Goal: Task Accomplishment & Management: Manage account settings

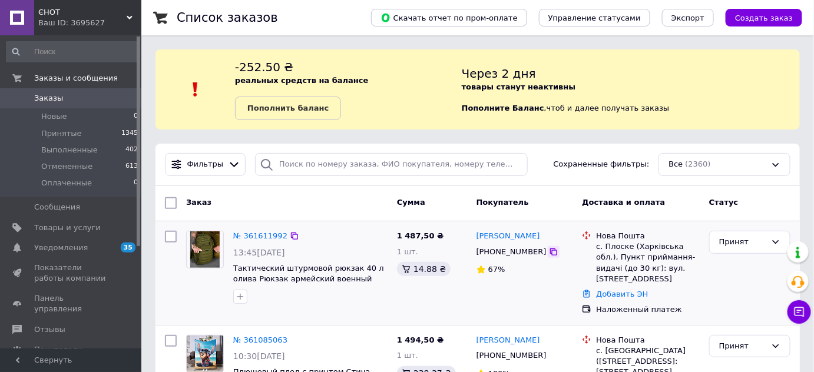
click at [549, 254] on icon at bounding box center [553, 251] width 9 height 9
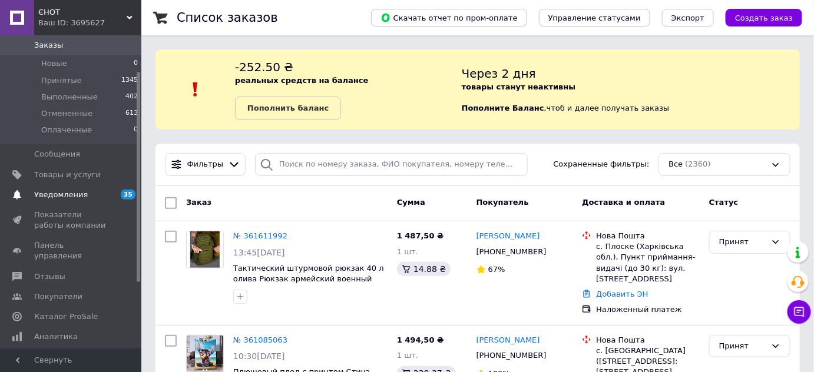
click at [64, 191] on span "Уведомления" at bounding box center [61, 195] width 54 height 11
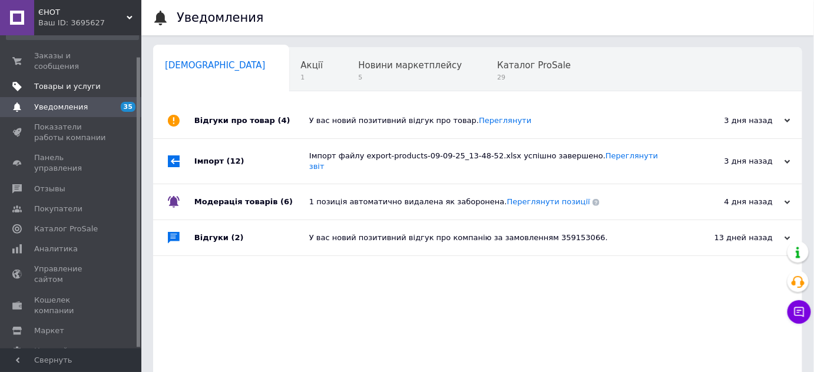
click at [68, 81] on span "Товары и услуги" at bounding box center [67, 86] width 67 height 11
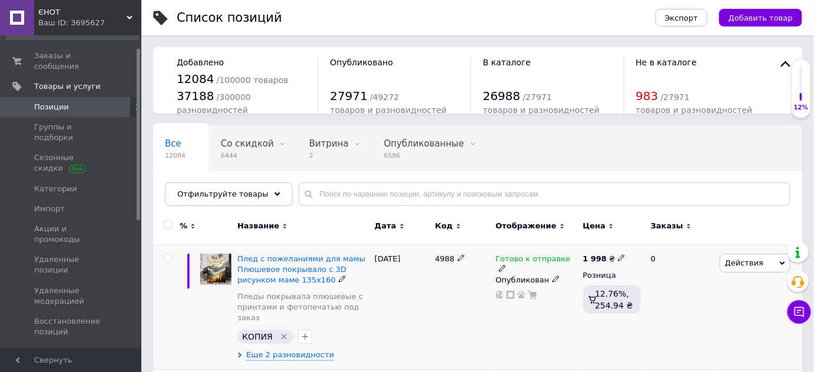
click at [281, 334] on icon "Удалить метку" at bounding box center [283, 336] width 5 height 5
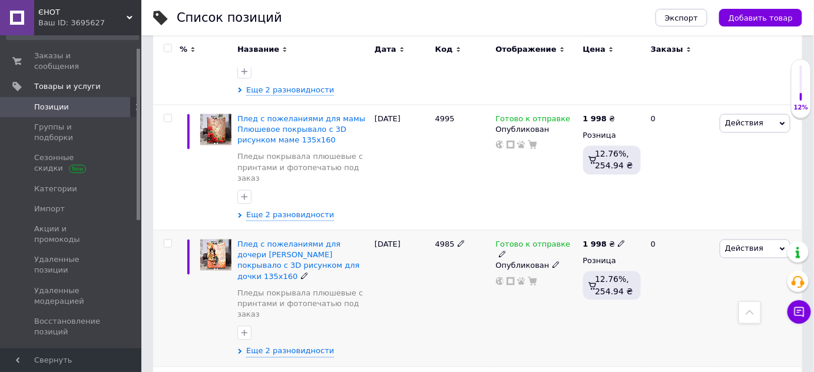
click at [168, 240] on input "checkbox" at bounding box center [168, 244] width 8 height 8
checkbox input "true"
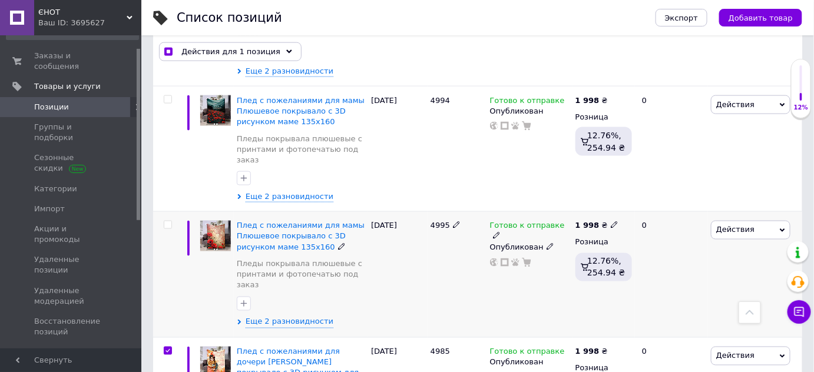
click at [167, 221] on input "checkbox" at bounding box center [168, 225] width 8 height 8
checkbox input "true"
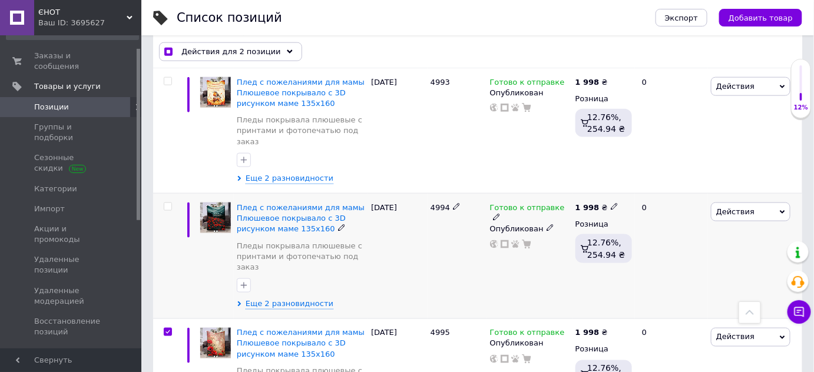
click at [168, 203] on input "checkbox" at bounding box center [168, 207] width 8 height 8
checkbox input "true"
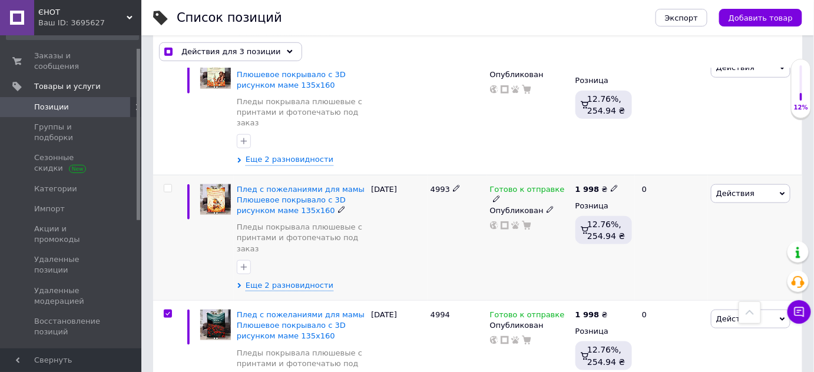
click at [168, 185] on input "checkbox" at bounding box center [168, 189] width 8 height 8
checkbox input "true"
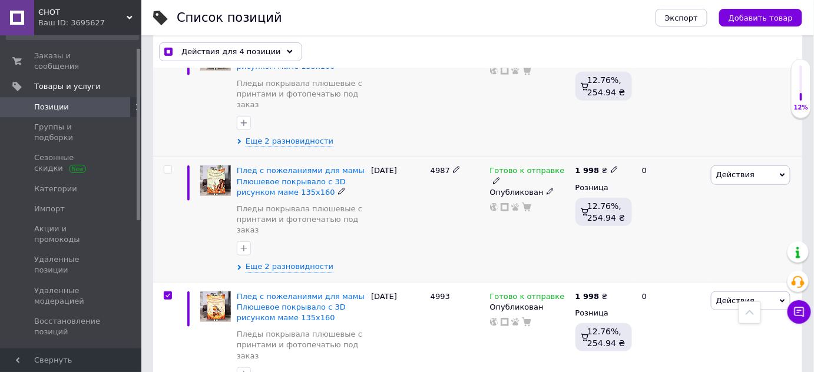
click at [170, 166] on input "checkbox" at bounding box center [168, 170] width 8 height 8
checkbox input "true"
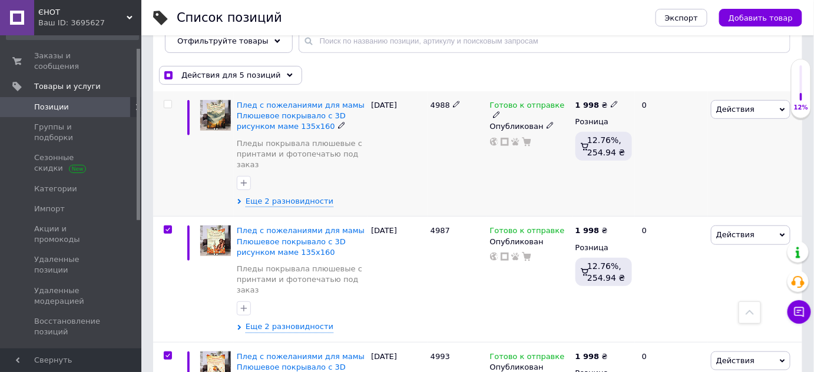
scroll to position [107, 0]
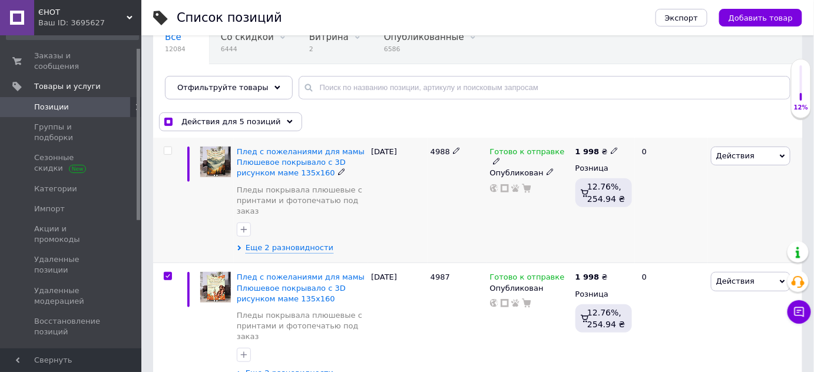
click at [165, 153] on input "checkbox" at bounding box center [168, 151] width 8 height 8
checkbox input "true"
click at [262, 121] on span "Действия для 6 позиций" at bounding box center [230, 122] width 99 height 11
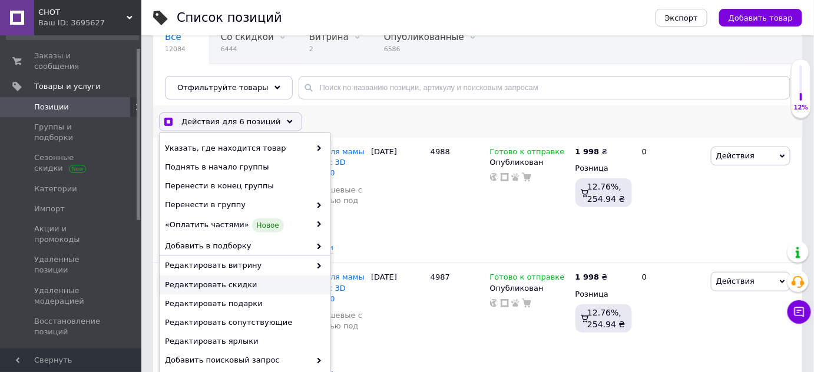
click at [227, 280] on span "Редактировать скидки" at bounding box center [243, 285] width 157 height 11
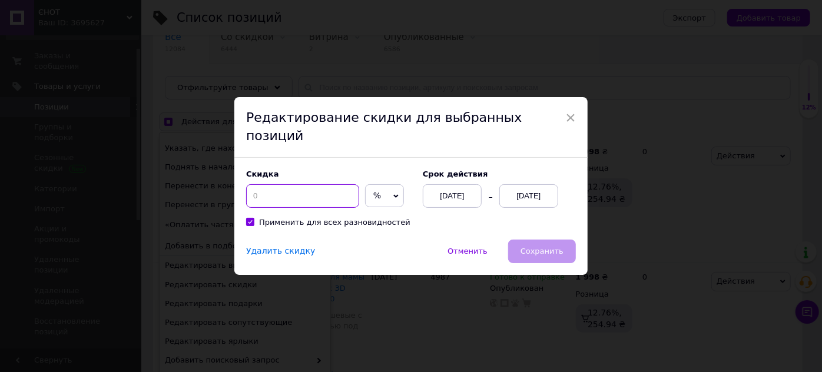
click at [281, 187] on input at bounding box center [302, 196] width 113 height 24
checkbox input "true"
type input "3"
checkbox input "true"
type input "30"
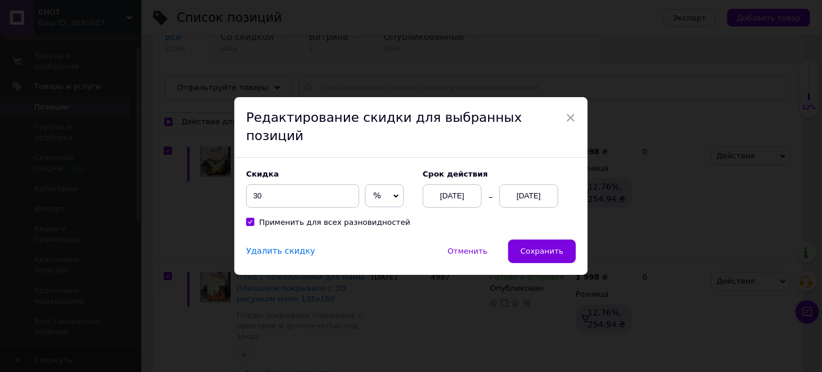
click at [519, 188] on div "[DATE]" at bounding box center [528, 196] width 59 height 24
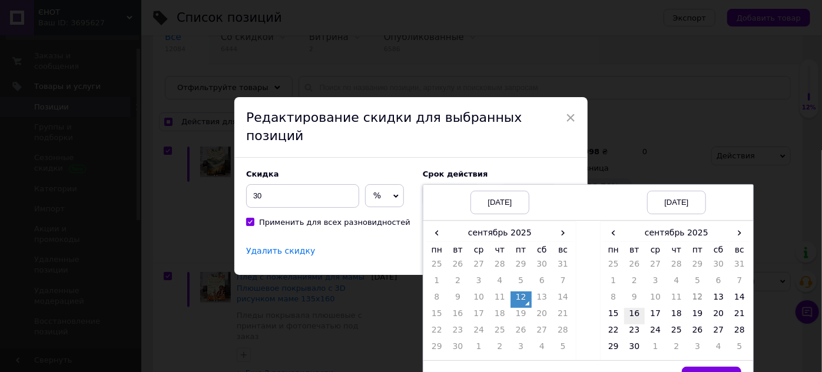
click at [640, 308] on td "16" at bounding box center [634, 316] width 21 height 16
drag, startPoint x: 702, startPoint y: 361, endPoint x: 592, endPoint y: 251, distance: 155.7
click at [703, 367] on button "Выбрать" at bounding box center [711, 379] width 59 height 24
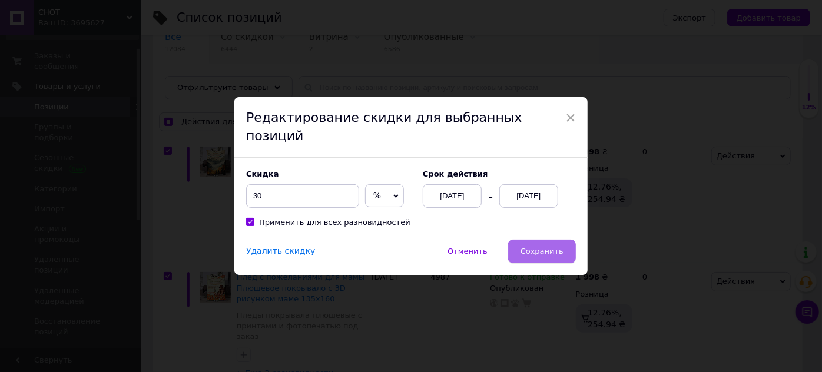
click at [529, 240] on button "Сохранить" at bounding box center [542, 252] width 68 height 24
checkbox input "true"
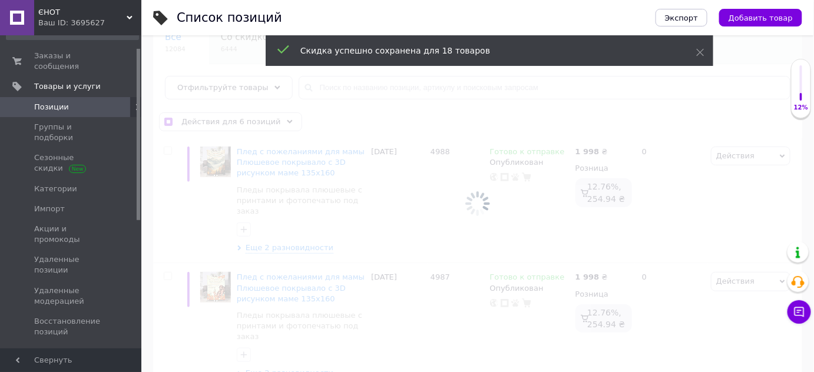
checkbox input "false"
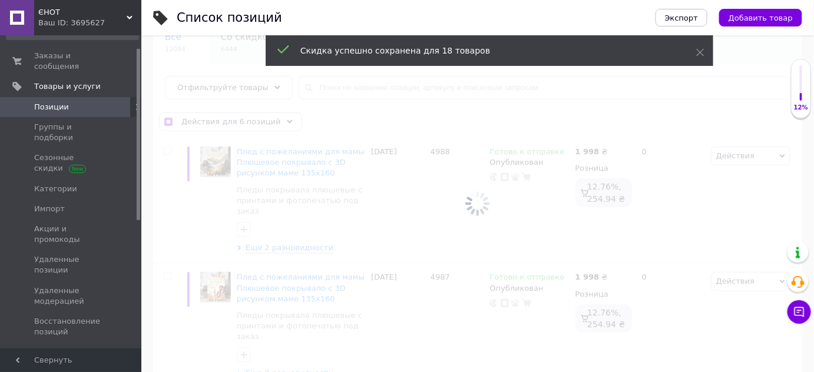
checkbox input "false"
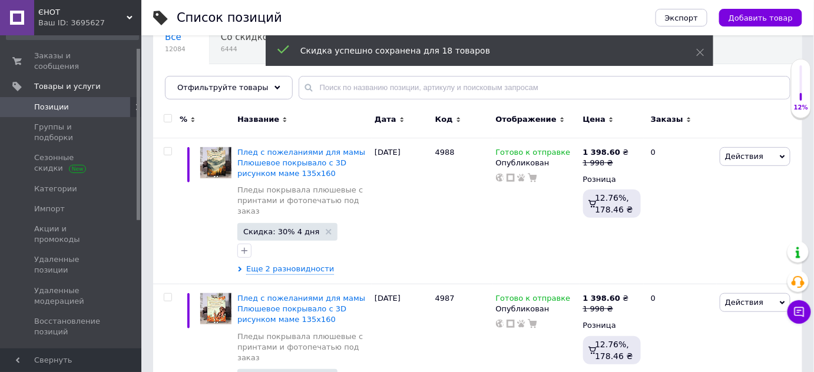
click at [92, 11] on span "ЄНОТ" at bounding box center [82, 12] width 88 height 11
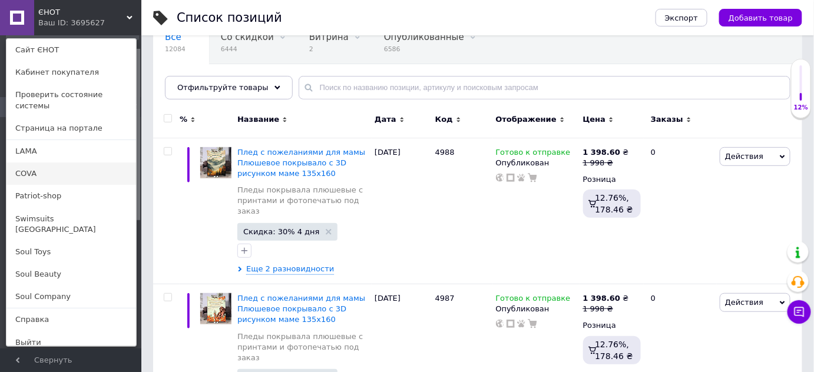
click at [47, 162] on link "COVA" at bounding box center [71, 173] width 130 height 22
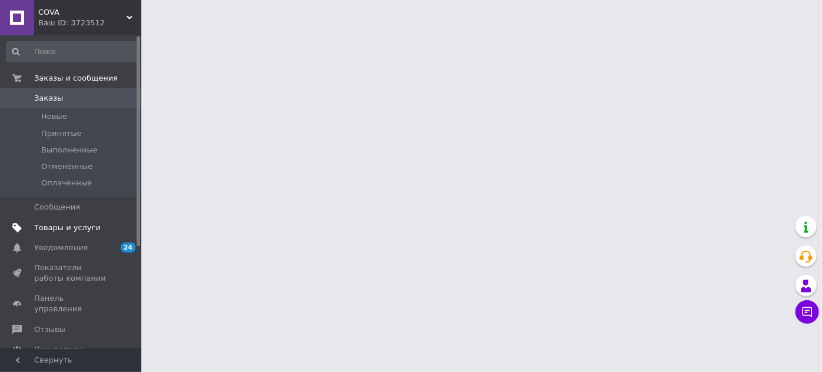
click at [57, 226] on span "Товары и услуги" at bounding box center [67, 228] width 67 height 11
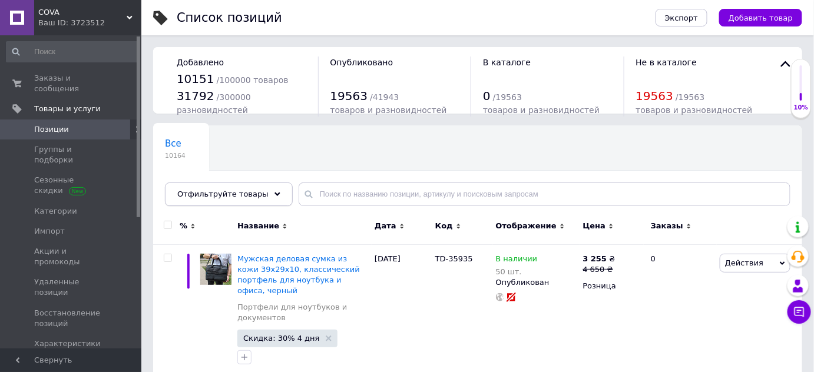
click at [267, 198] on div "Отфильтруйте товары" at bounding box center [229, 195] width 128 height 24
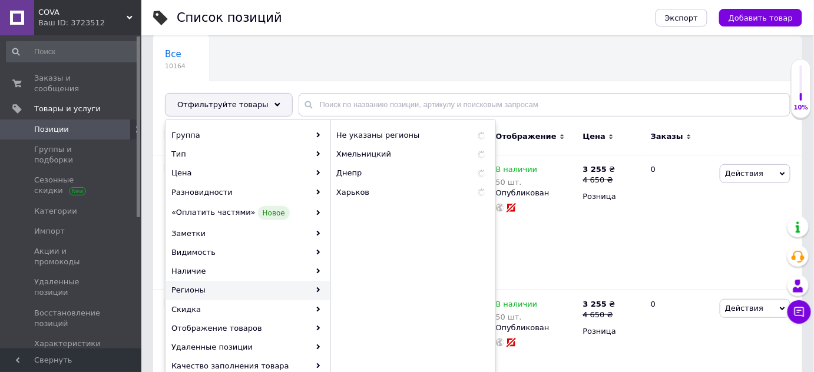
scroll to position [107, 0]
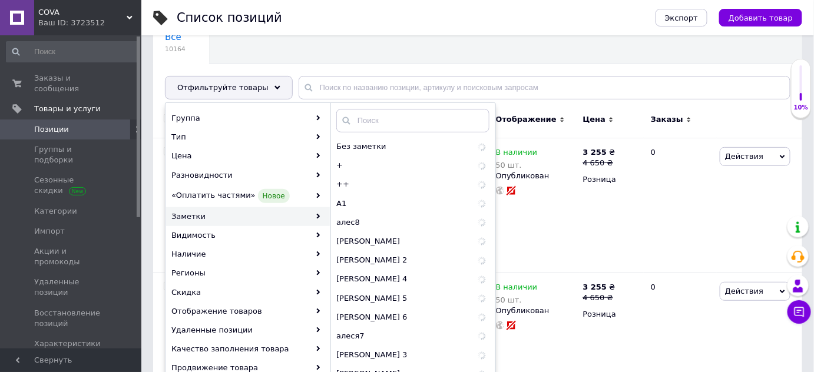
click at [308, 217] on div "Заметки" at bounding box center [248, 216] width 164 height 19
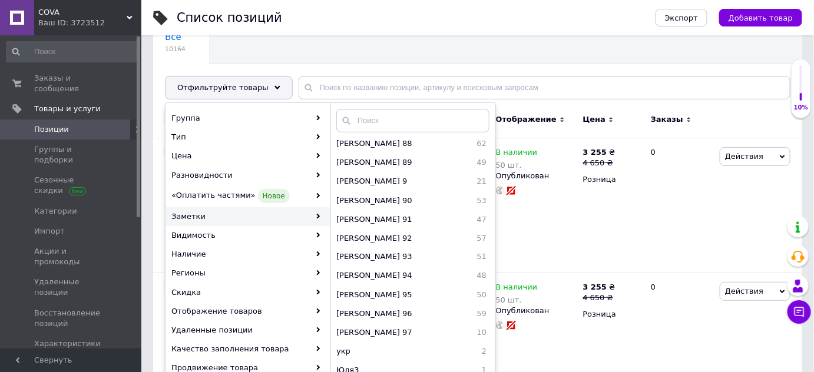
scroll to position [2152, 0]
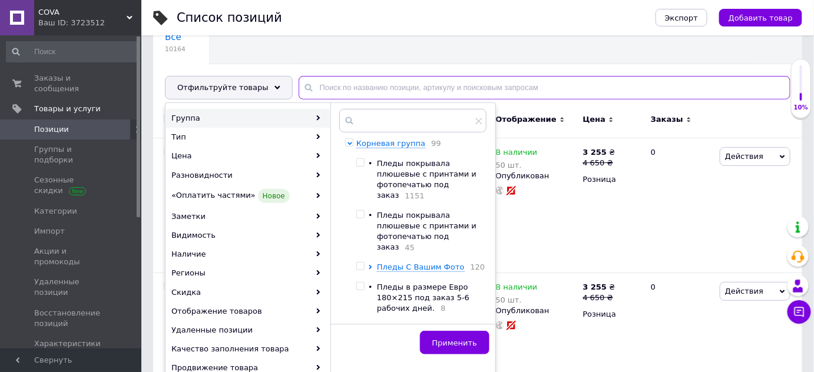
click at [311, 83] on input "text" at bounding box center [544, 88] width 492 height 24
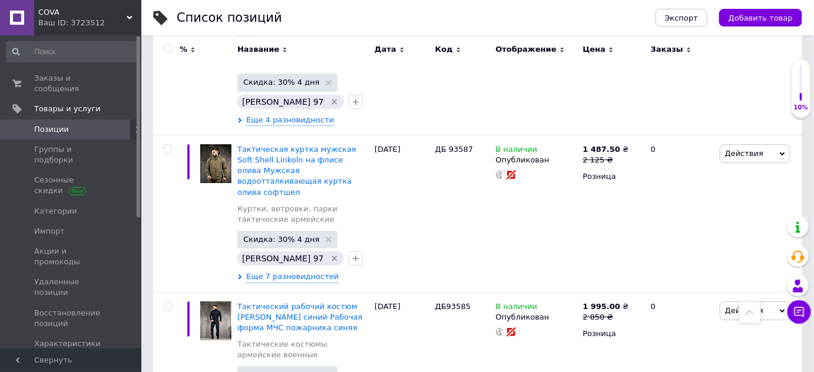
scroll to position [5913, 0]
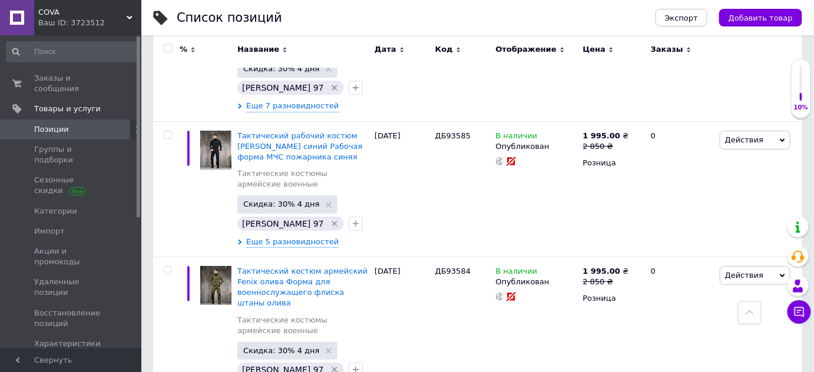
click at [114, 31] on div "COVA Ваш ID: 3723512" at bounding box center [87, 17] width 107 height 35
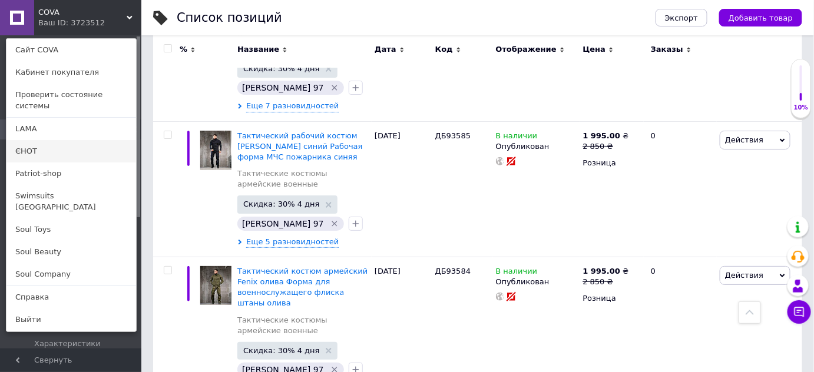
click at [36, 144] on link "ЄНОТ" at bounding box center [71, 151] width 130 height 22
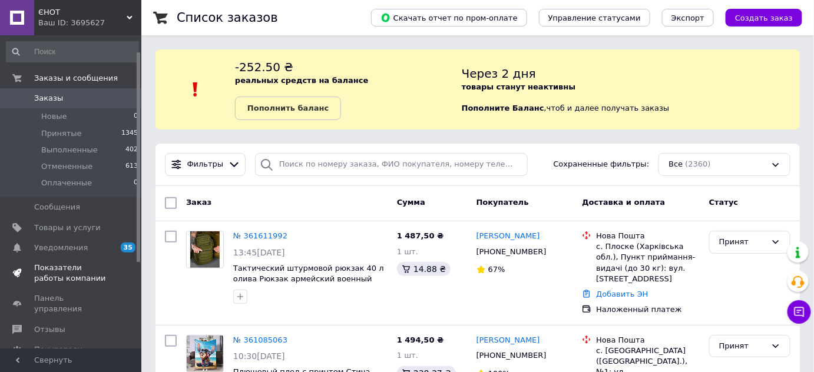
scroll to position [107, 0]
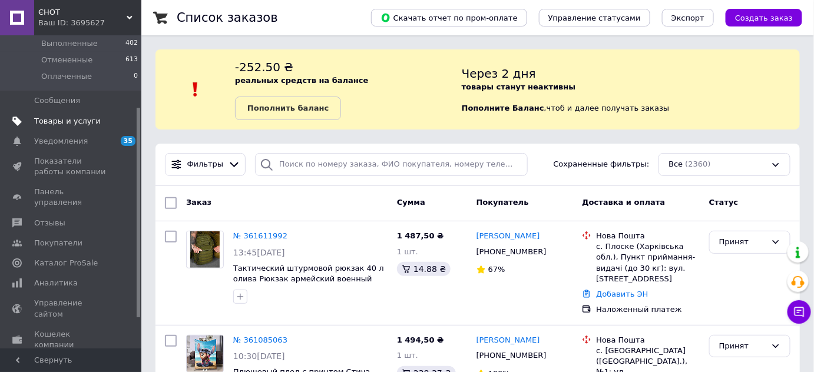
click at [61, 120] on span "Товары и услуги" at bounding box center [67, 121] width 67 height 11
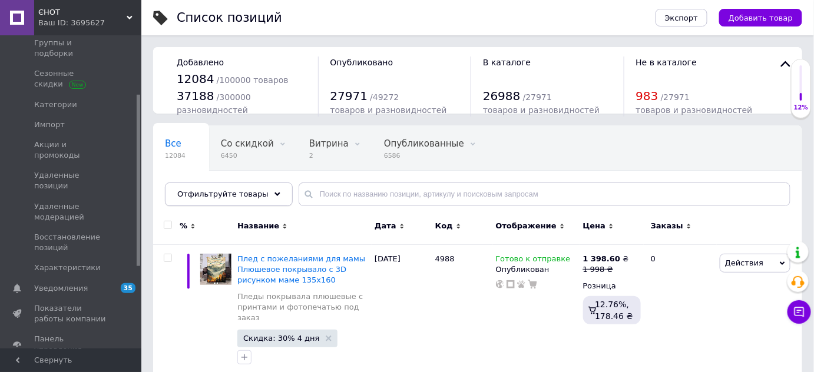
click at [257, 200] on div "Отфильтруйте товары" at bounding box center [229, 195] width 128 height 24
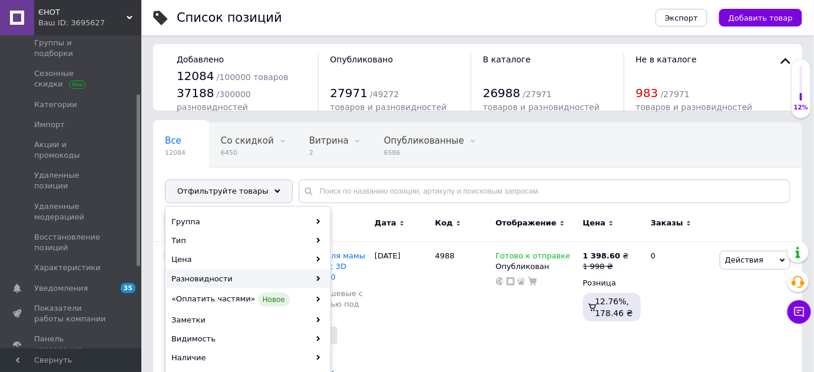
scroll to position [53, 0]
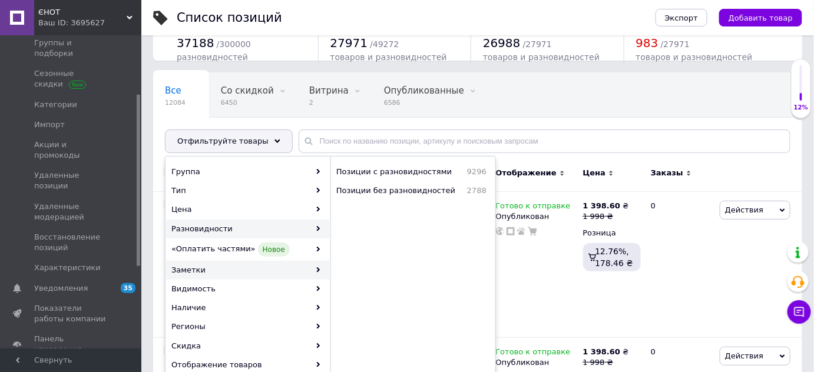
click at [270, 268] on div "Заметки" at bounding box center [248, 270] width 164 height 19
click at [308, 271] on div "Заметки" at bounding box center [248, 270] width 164 height 19
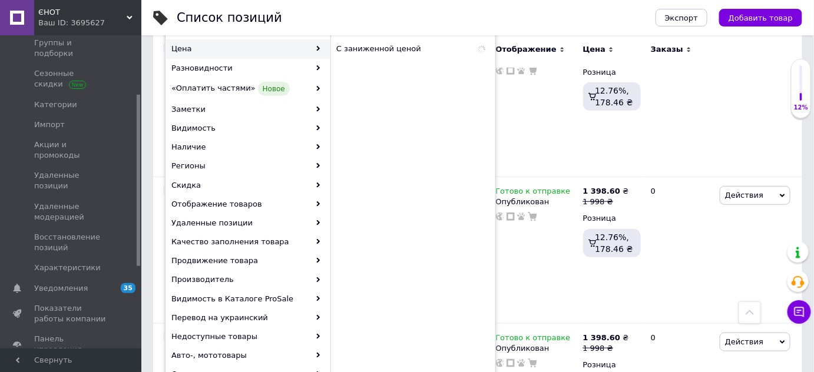
scroll to position [0, 0]
click at [343, 21] on div "Список позиций" at bounding box center [404, 17] width 455 height 35
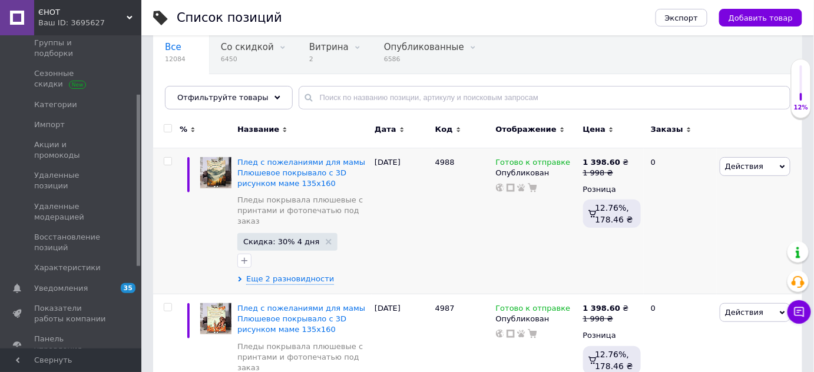
scroll to position [107, 0]
